Goal: Task Accomplishment & Management: Complete application form

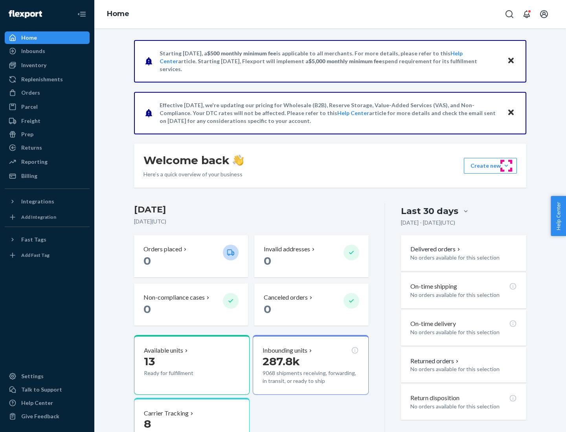
click at [506, 166] on button "Create new Create new inbound Create new order Create new product" at bounding box center [490, 166] width 53 height 16
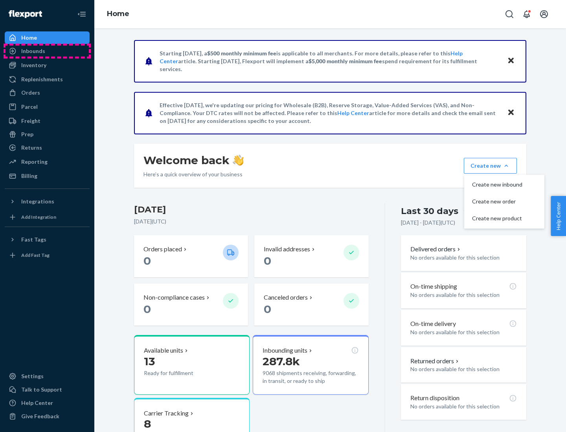
click at [47, 51] on div "Inbounds" at bounding box center [47, 51] width 83 height 11
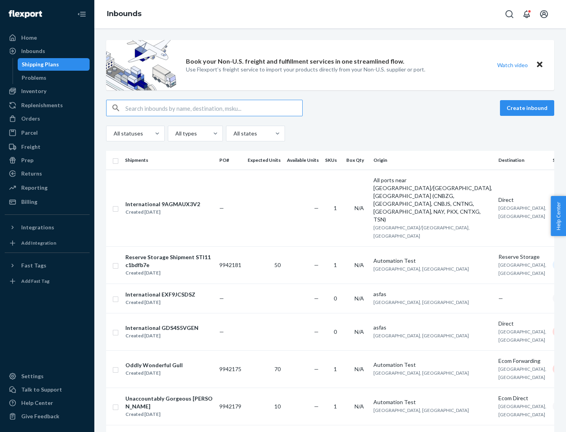
click at [528, 108] on button "Create inbound" at bounding box center [527, 108] width 54 height 16
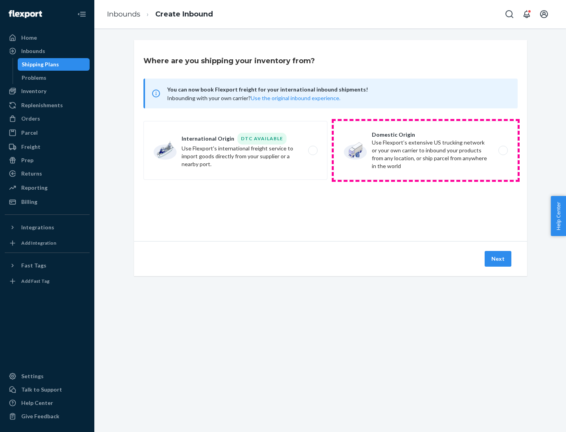
click at [426, 151] on label "Domestic Origin Use Flexport’s extensive US trucking network or your own carrie…" at bounding box center [426, 150] width 184 height 59
click at [503, 151] on input "Domestic Origin Use Flexport’s extensive US trucking network or your own carrie…" at bounding box center [505, 150] width 5 height 5
radio input "true"
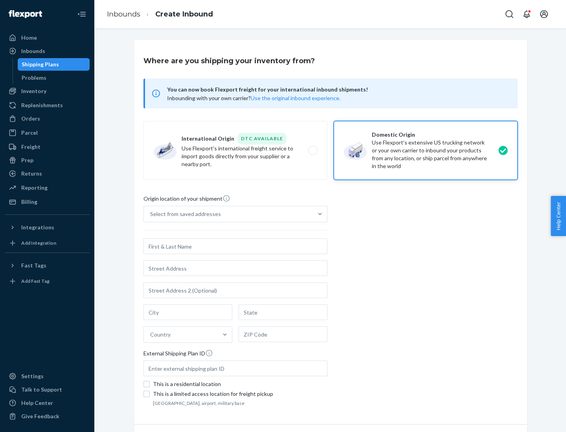
click at [184, 214] on div "Select from saved addresses" at bounding box center [185, 214] width 71 height 8
click at [151, 214] on input "Select from saved addresses" at bounding box center [150, 214] width 1 height 8
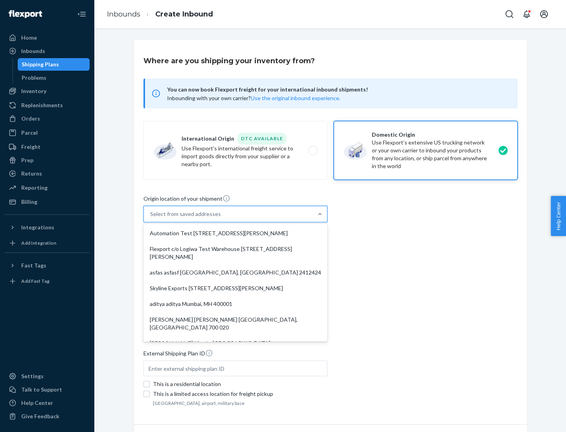
scroll to position [3, 0]
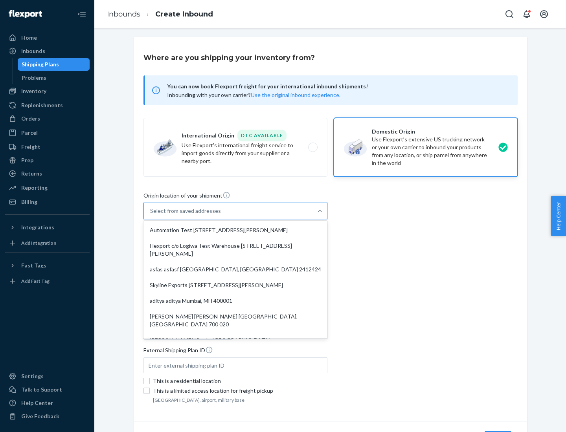
click at [235, 230] on div "Automation Test [STREET_ADDRESS][PERSON_NAME]" at bounding box center [235, 231] width 181 height 16
click at [151, 215] on input "option Automation Test [STREET_ADDRESS][PERSON_NAME]. 9 results available. Use …" at bounding box center [150, 211] width 1 height 8
type input "Automation Test"
type input "[STREET_ADDRESS][PERSON_NAME]"
type input "9th Floor"
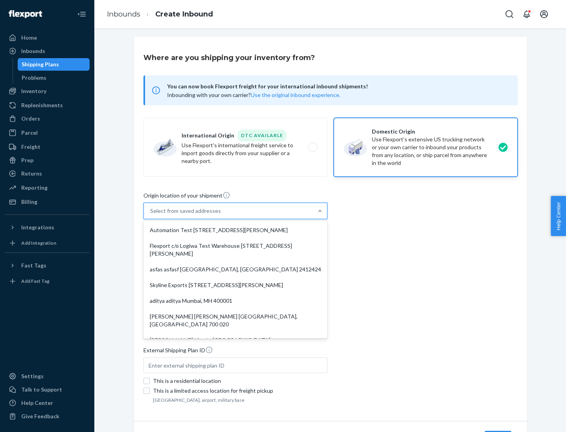
type input "[GEOGRAPHIC_DATA]"
type input "CA"
type input "94104"
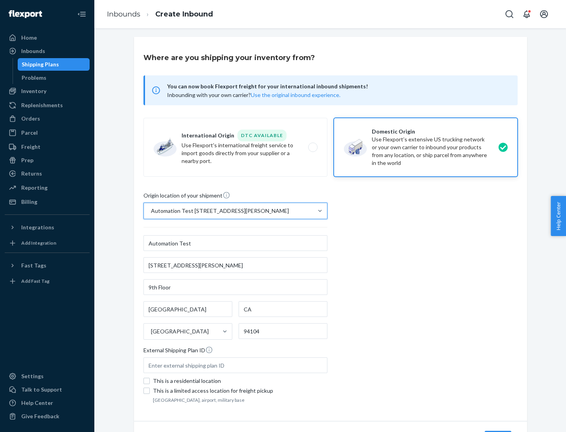
scroll to position [46, 0]
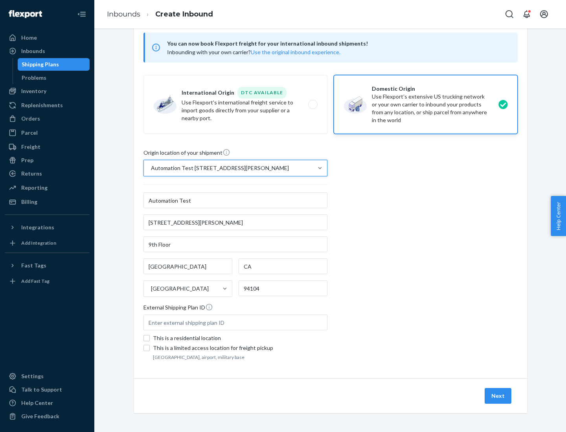
click at [499, 396] on button "Next" at bounding box center [498, 396] width 27 height 16
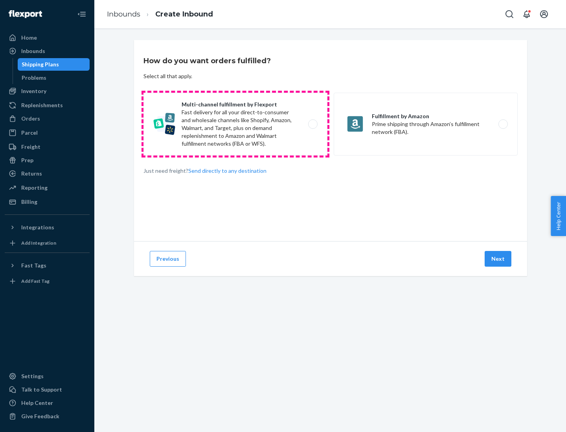
click at [235, 124] on label "Multi-channel fulfillment by Flexport Fast delivery for all your direct-to-cons…" at bounding box center [235, 124] width 184 height 63
click at [313, 124] on input "Multi-channel fulfillment by Flexport Fast delivery for all your direct-to-cons…" at bounding box center [315, 124] width 5 height 5
radio input "true"
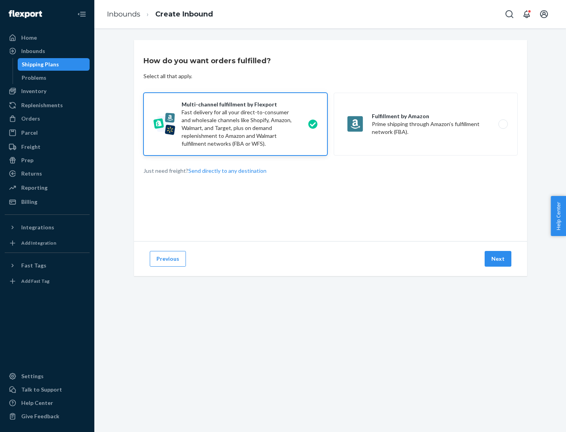
click at [499, 259] on button "Next" at bounding box center [498, 259] width 27 height 16
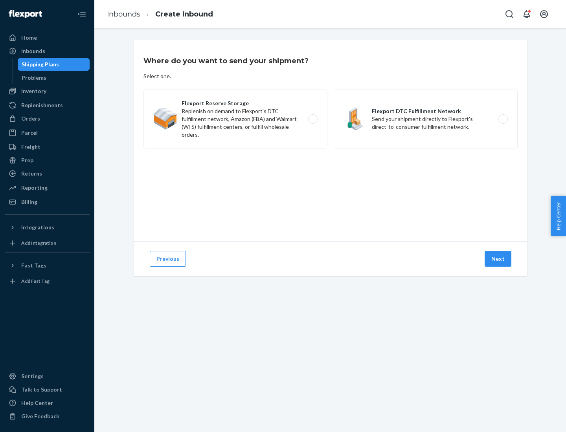
click at [426, 119] on label "Flexport DTC Fulfillment Network Send your shipment directly to Flexport's dire…" at bounding box center [426, 119] width 184 height 59
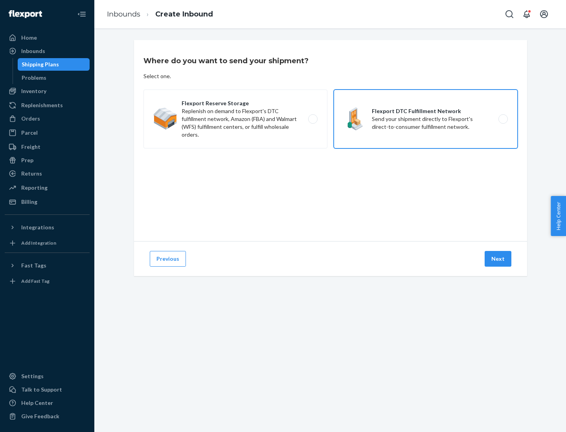
click at [503, 119] on input "Flexport DTC Fulfillment Network Send your shipment directly to Flexport's dire…" at bounding box center [505, 119] width 5 height 5
radio input "true"
click at [499, 259] on button "Next" at bounding box center [498, 259] width 27 height 16
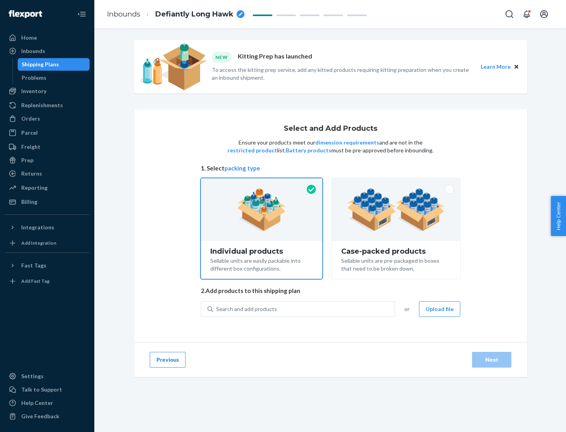
click at [396, 210] on img at bounding box center [396, 209] width 98 height 43
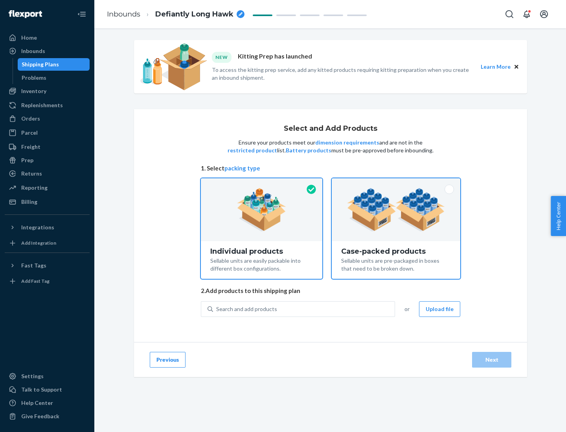
click at [396, 184] on input "Case-packed products Sellable units are pre-packaged in boxes that need to be b…" at bounding box center [396, 180] width 5 height 5
radio input "true"
radio input "false"
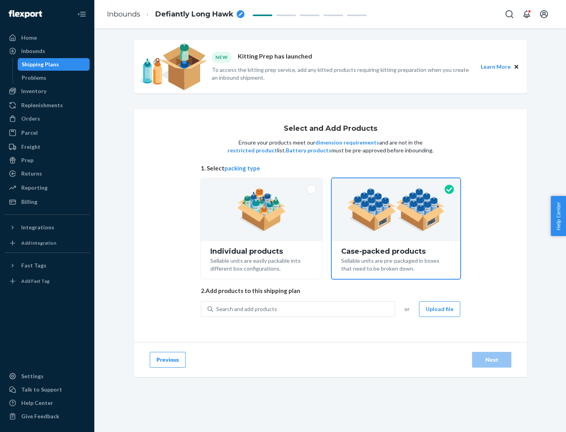
click at [304, 309] on div "Search and add products" at bounding box center [304, 309] width 182 height 14
click at [217, 309] on input "Search and add products" at bounding box center [216, 309] width 1 height 8
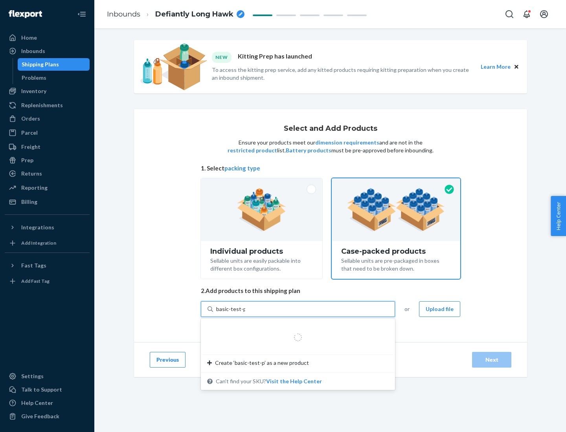
type input "basic-test-product-1"
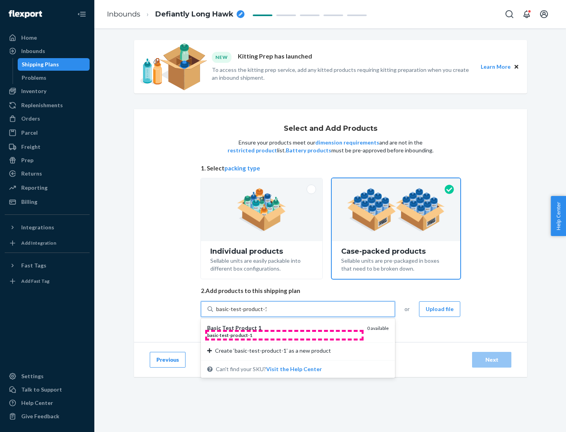
click at [284, 335] on div "basic - test - product - 1" at bounding box center [284, 335] width 154 height 7
click at [267, 313] on input "basic-test-product-1" at bounding box center [241, 309] width 50 height 8
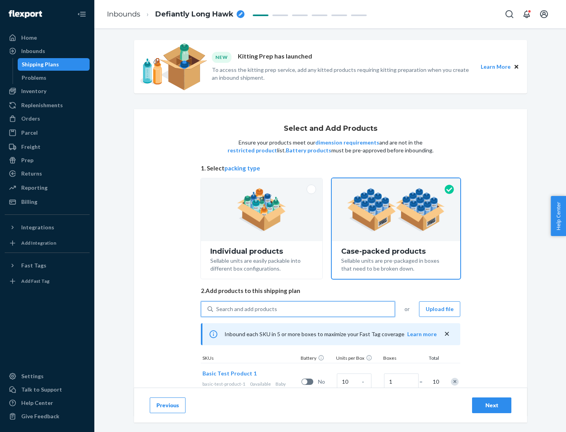
scroll to position [28, 0]
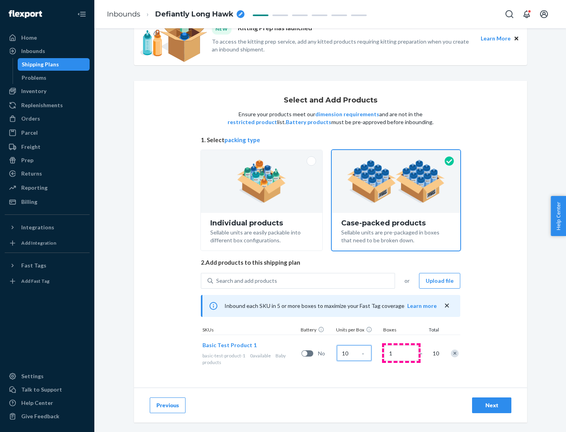
type input "10"
type input "7"
click at [492, 406] on div "Next" at bounding box center [492, 406] width 26 height 8
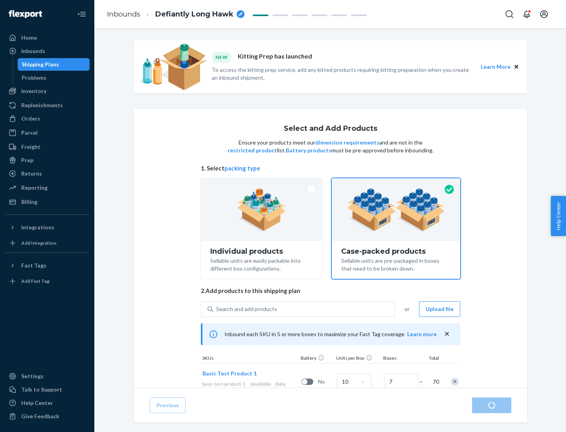
radio input "true"
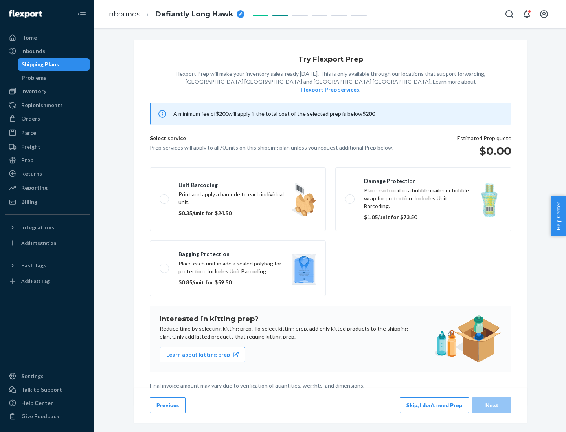
scroll to position [2, 0]
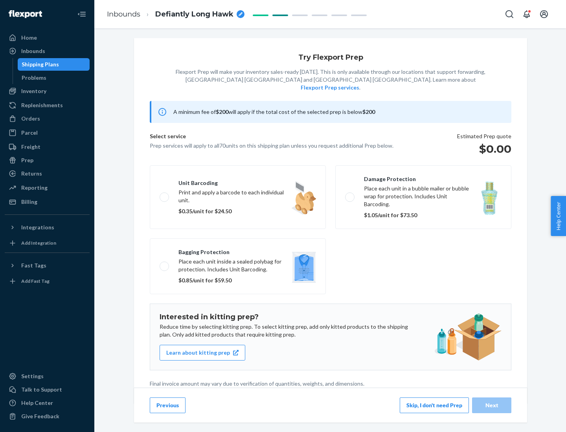
click at [238, 250] on label "Bagging protection Place each unit inside a sealed polybag for protection. Incl…" at bounding box center [238, 267] width 176 height 56
click at [165, 264] on input "Bagging protection Place each unit inside a sealed polybag for protection. Incl…" at bounding box center [162, 266] width 5 height 5
checkbox input "true"
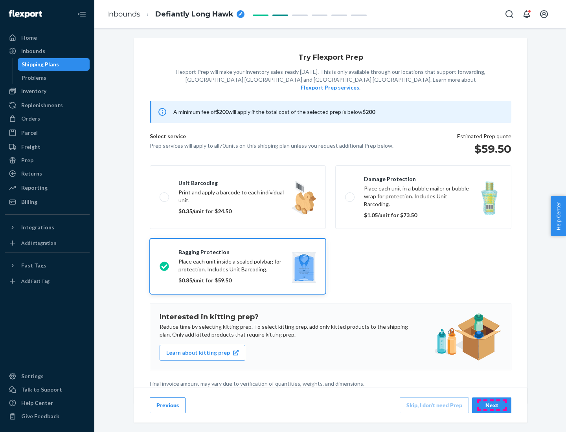
click at [492, 405] on div "Next" at bounding box center [492, 406] width 26 height 8
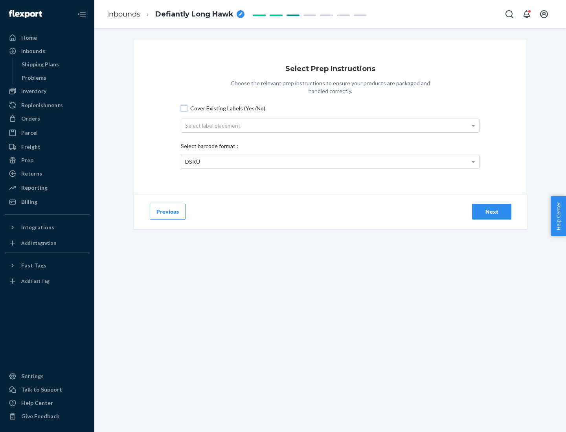
click at [184, 108] on input "Cover Existing Labels (Yes/No)" at bounding box center [184, 108] width 6 height 6
checkbox input "true"
click at [330, 125] on div "Select label placement" at bounding box center [330, 125] width 298 height 13
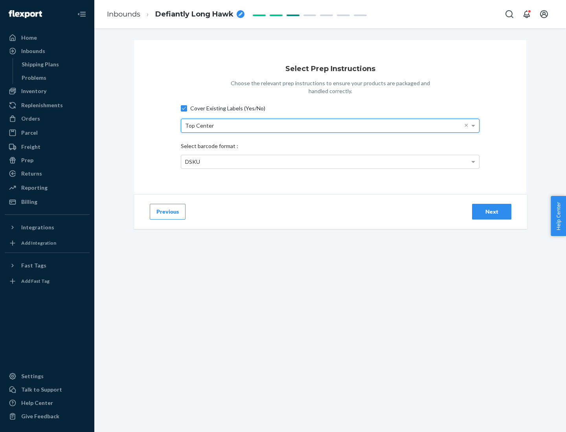
click at [330, 162] on div "DSKU" at bounding box center [330, 161] width 298 height 13
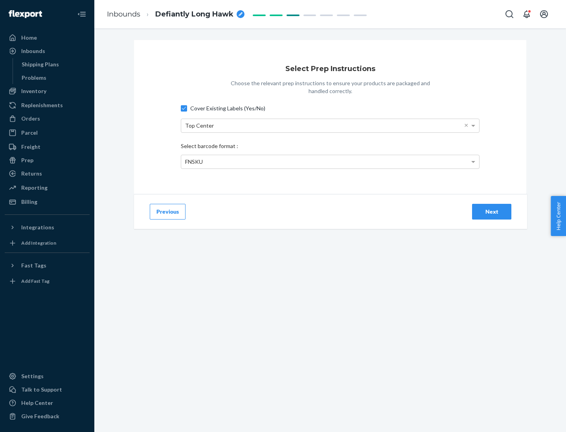
click at [492, 212] on div "Next" at bounding box center [492, 212] width 26 height 8
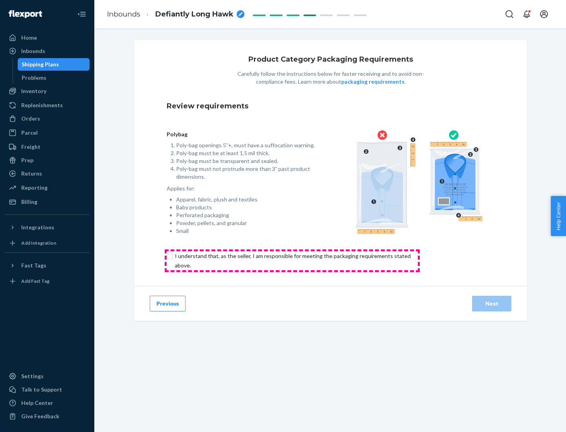
click at [292, 261] on input "checkbox" at bounding box center [297, 261] width 261 height 19
checkbox input "true"
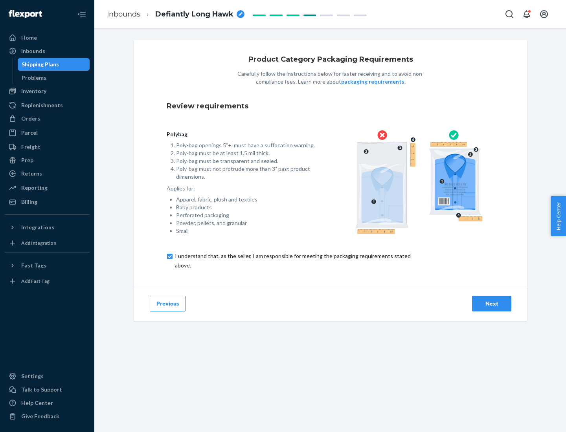
click at [492, 304] on div "Next" at bounding box center [492, 304] width 26 height 8
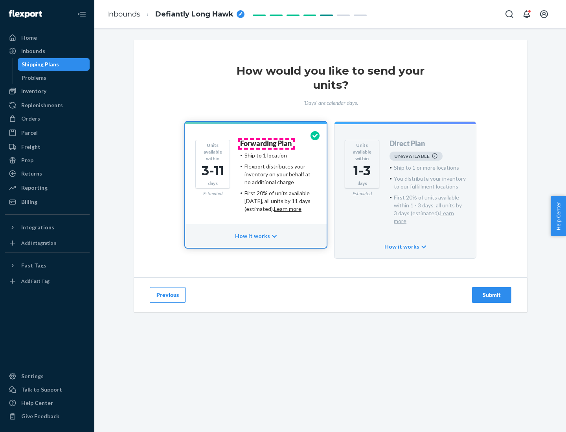
click at [267, 143] on h4 "Forwarding Plan" at bounding box center [266, 144] width 52 height 8
click at [492, 291] on div "Submit" at bounding box center [492, 295] width 26 height 8
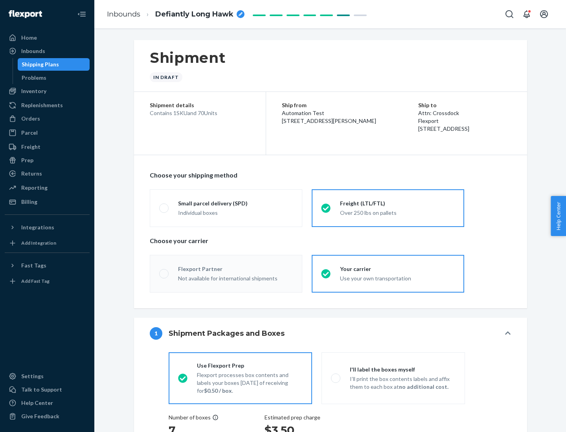
radio input "true"
radio input "false"
radio input "true"
radio input "false"
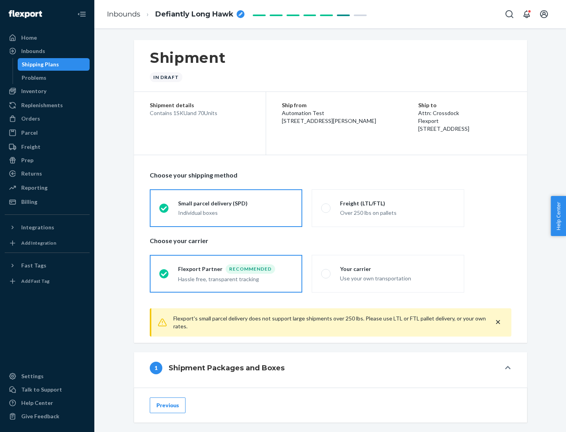
click at [388, 208] on div "Over 250 lbs on pallets" at bounding box center [397, 212] width 115 height 9
click at [326, 208] on input "Freight (LTL/FTL) Over 250 lbs on pallets" at bounding box center [323, 208] width 5 height 5
radio input "true"
radio input "false"
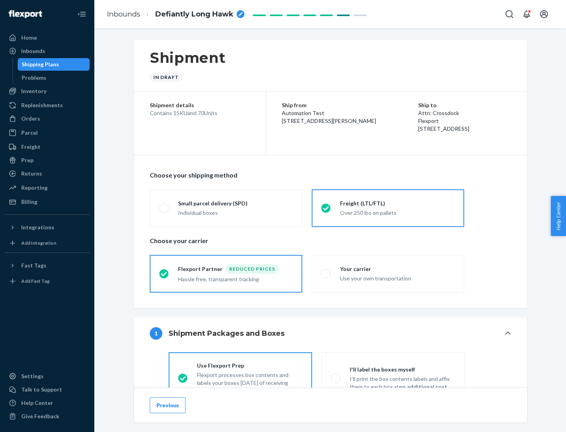
scroll to position [44, 0]
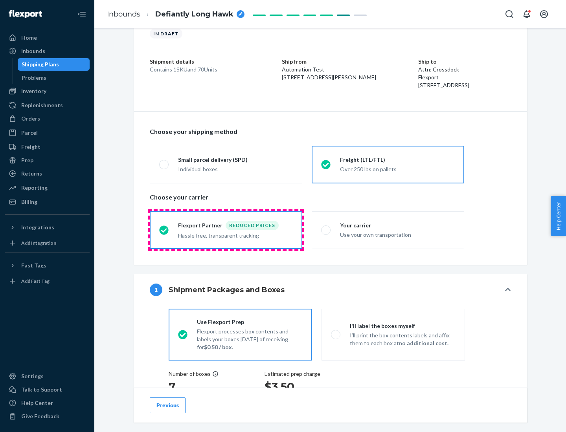
click at [226, 230] on div "Hassle free, transparent tracking" at bounding box center [235, 234] width 115 height 9
click at [164, 230] on input "Flexport Partner Reduced prices Hassle free, transparent tracking" at bounding box center [161, 230] width 5 height 5
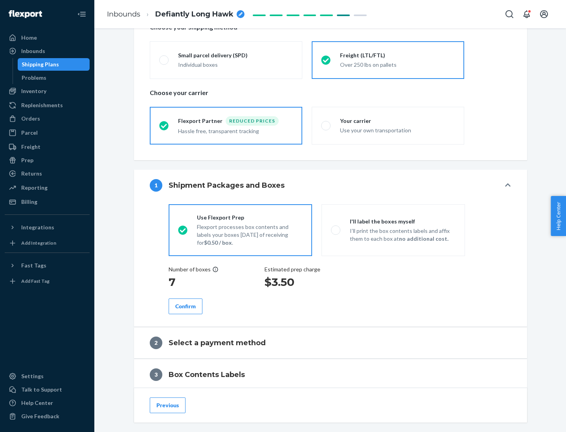
click at [393, 230] on p "I’ll print the box contents labels and affix them to each box at no additional …" at bounding box center [403, 235] width 106 height 16
click at [336, 230] on input "I'll label the boxes myself I’ll print the box contents labels and affix them t…" at bounding box center [333, 230] width 5 height 5
radio input "true"
radio input "false"
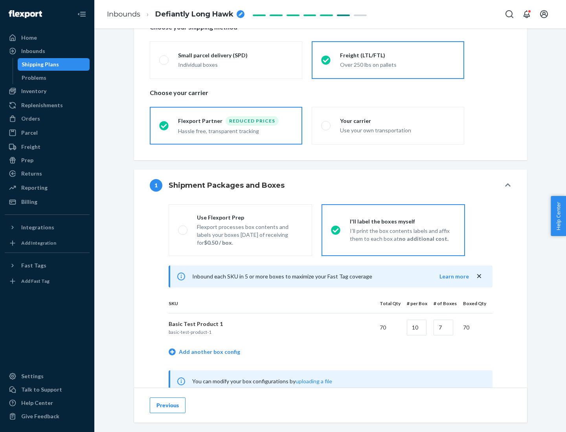
scroll to position [246, 0]
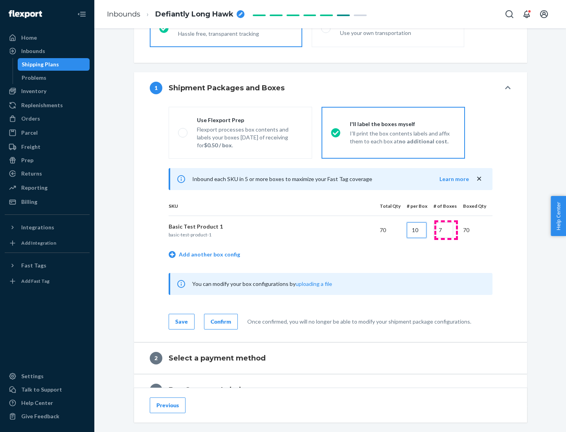
type input "10"
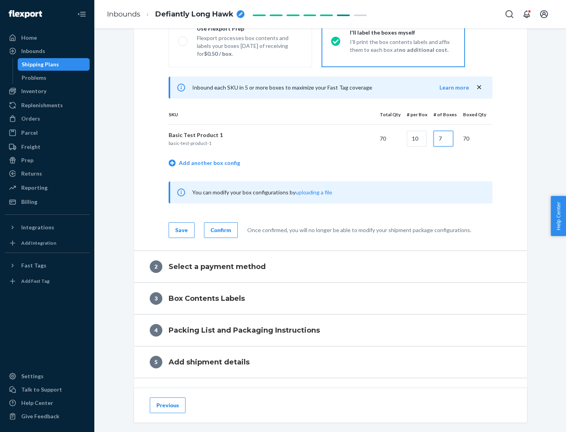
type input "7"
click at [220, 230] on div "Confirm" at bounding box center [221, 230] width 20 height 8
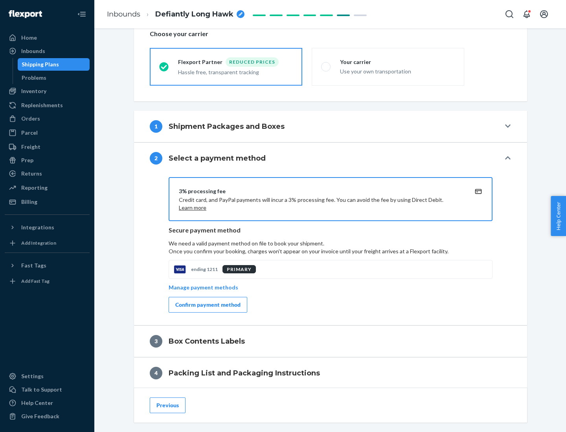
scroll to position [282, 0]
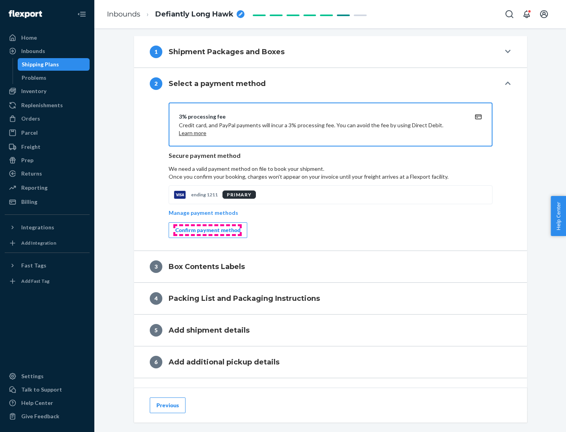
click at [207, 230] on div "Confirm payment method" at bounding box center [207, 230] width 65 height 8
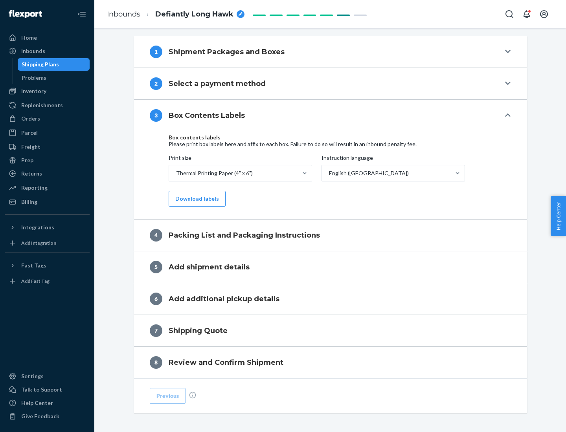
scroll to position [250, 0]
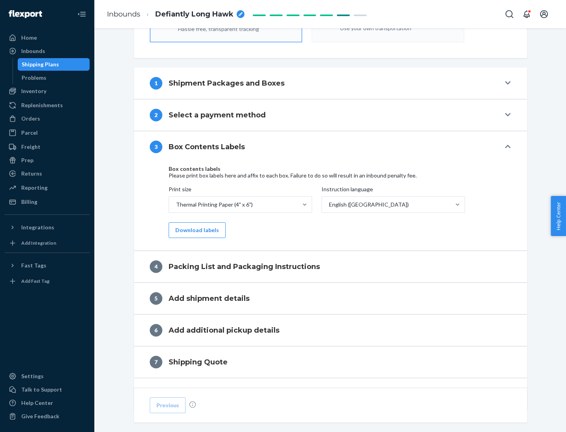
click at [195, 230] on button "Download labels" at bounding box center [197, 231] width 57 height 16
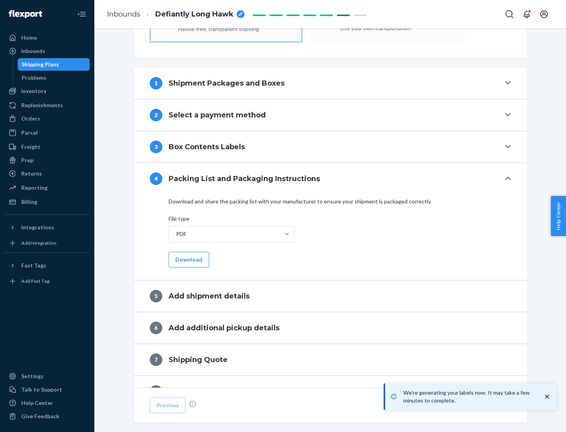
scroll to position [280, 0]
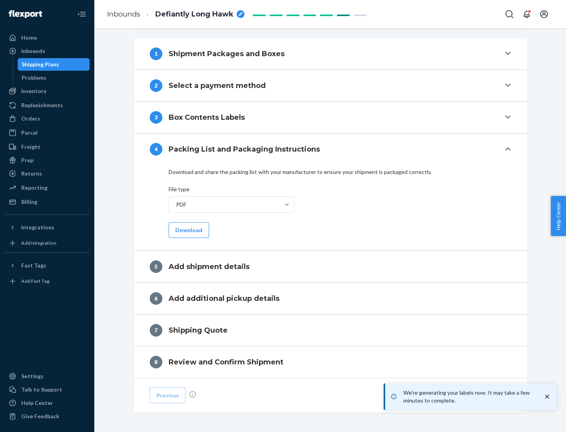
click at [188, 230] on button "Download" at bounding box center [189, 231] width 40 height 16
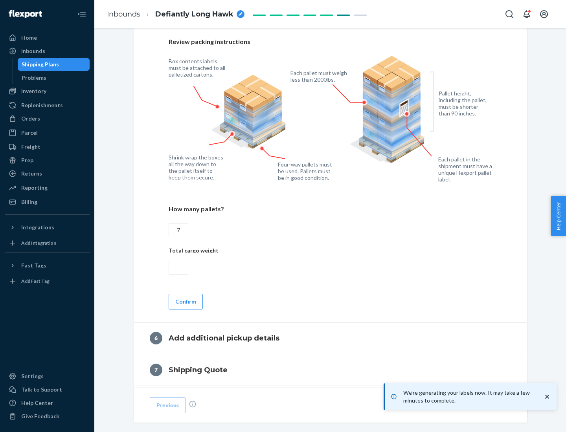
scroll to position [542, 0]
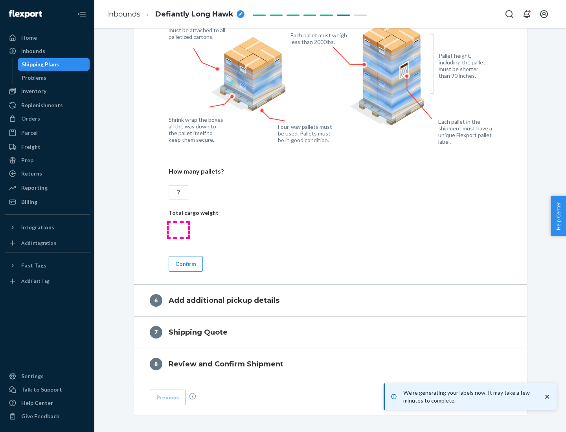
type input "7"
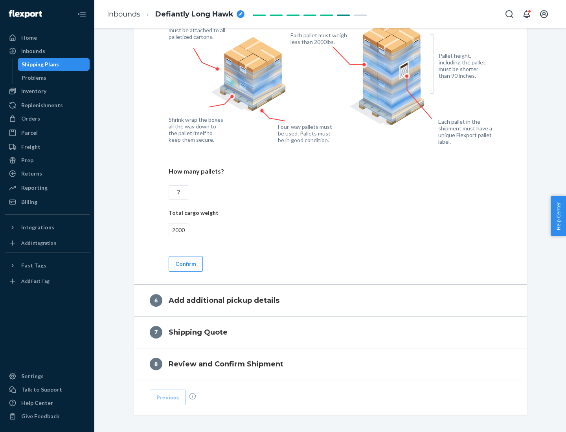
scroll to position [576, 0]
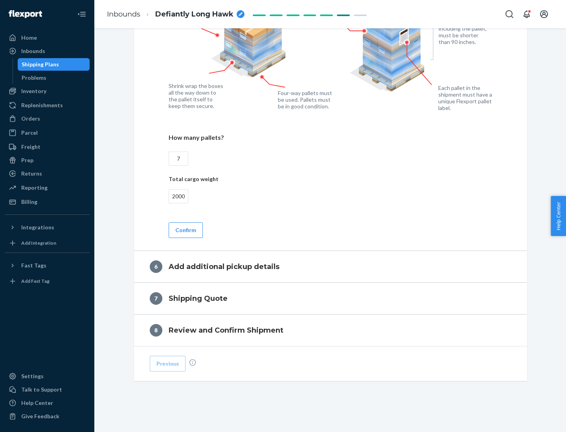
type input "2000"
click at [185, 230] on button "Confirm" at bounding box center [186, 231] width 34 height 16
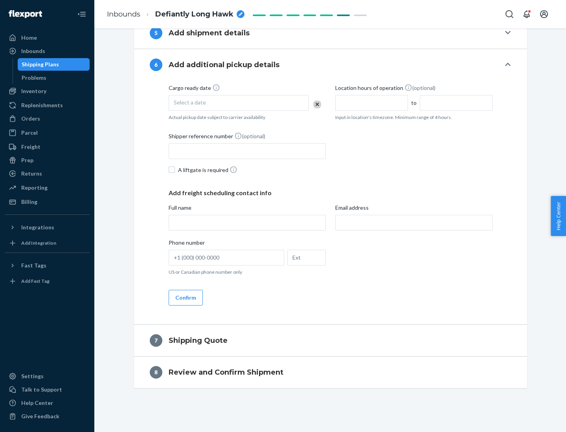
scroll to position [301, 0]
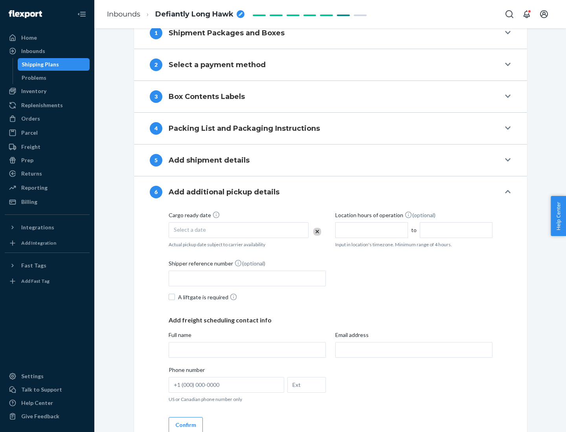
click at [239, 230] on div "Select a date" at bounding box center [239, 231] width 140 height 16
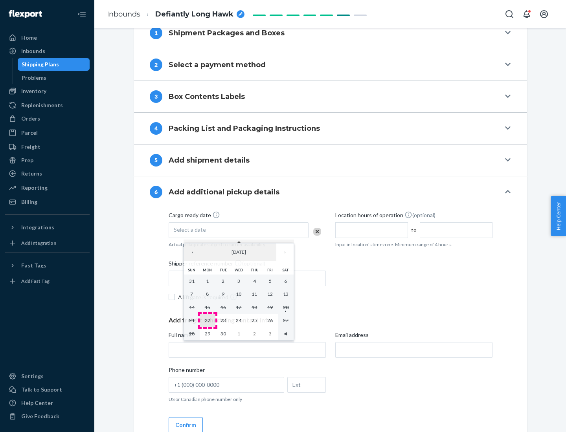
click at [207, 320] on abbr "22" at bounding box center [208, 321] width 6 height 6
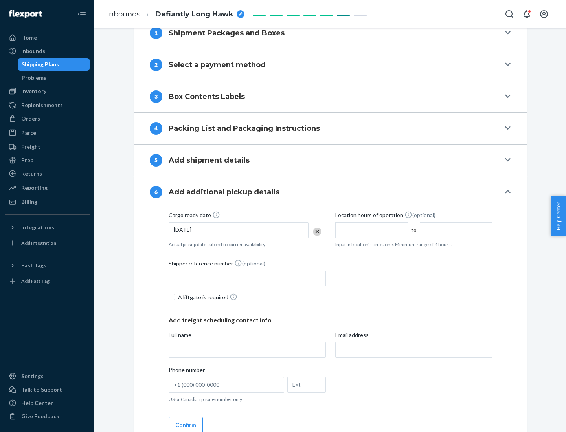
scroll to position [421, 0]
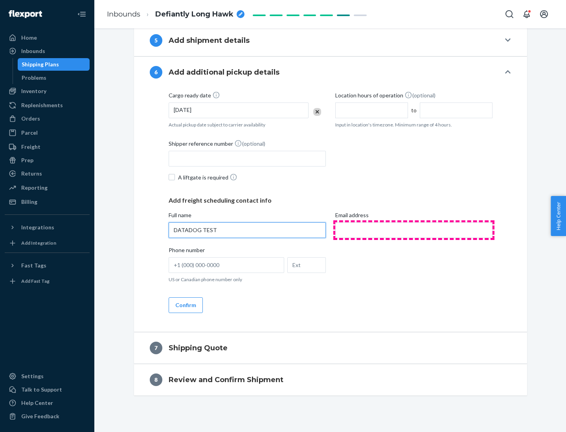
type input "DATADOG TEST"
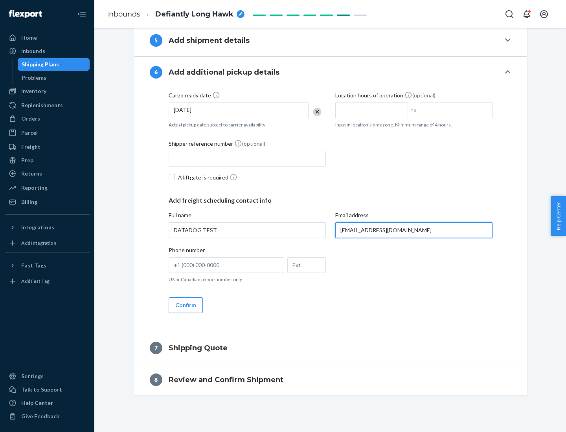
scroll to position [428, 0]
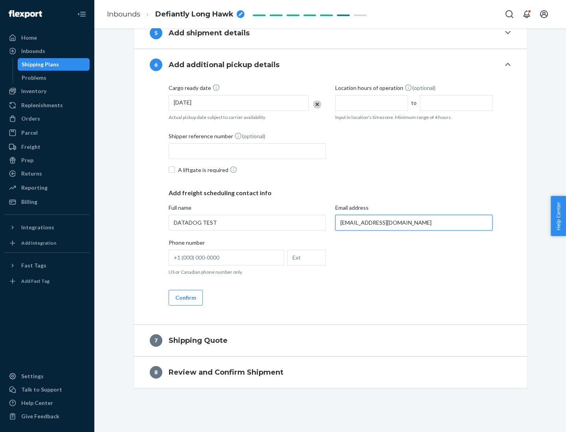
type input "[EMAIL_ADDRESS][DOMAIN_NAME]"
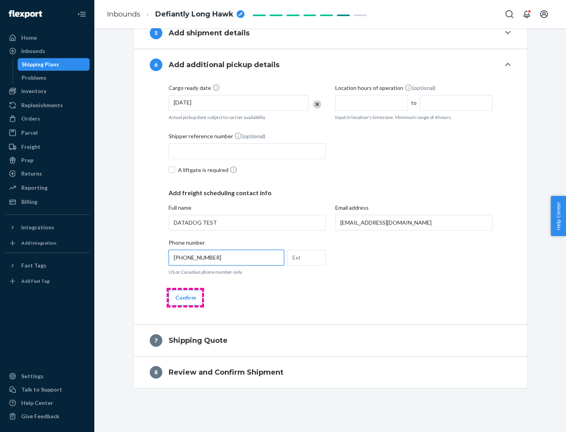
type input "[PHONE_NUMBER]"
click at [185, 298] on button "Confirm" at bounding box center [186, 298] width 34 height 16
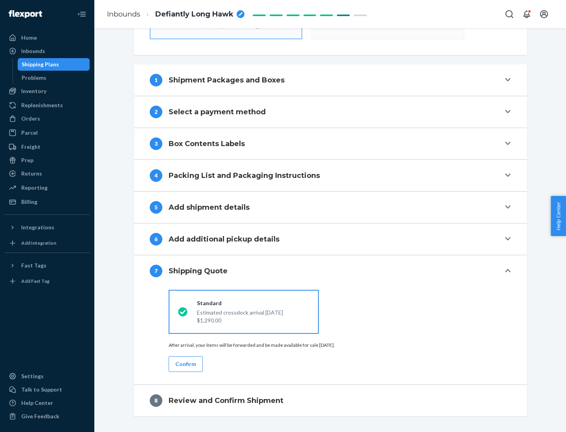
scroll to position [282, 0]
